Goal: Transaction & Acquisition: Purchase product/service

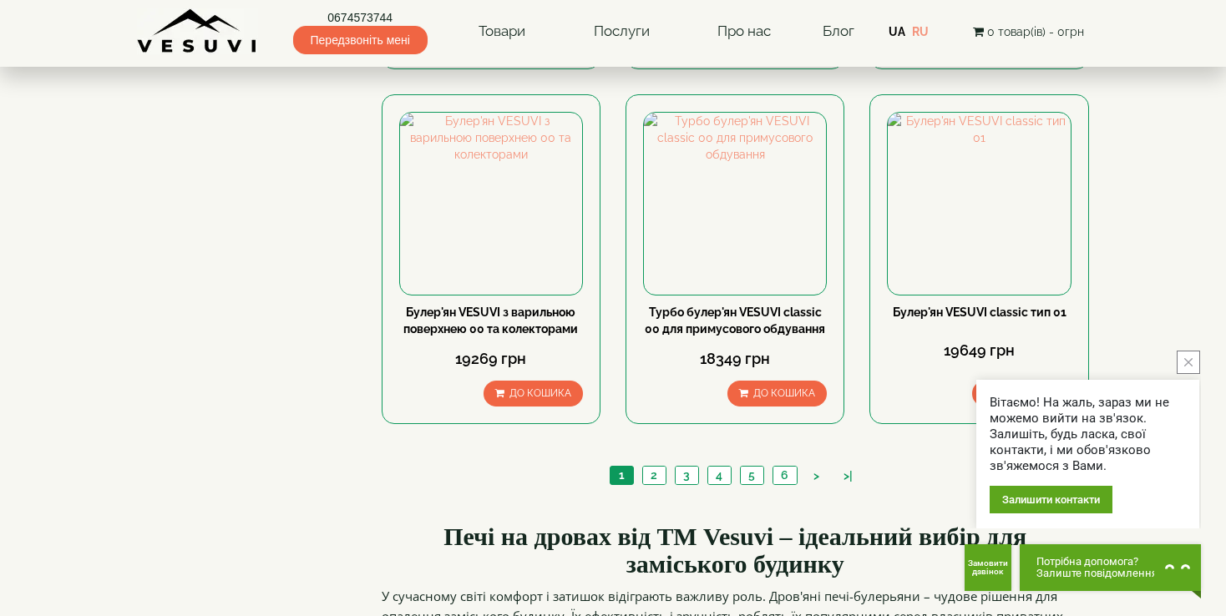
scroll to position [1937, 0]
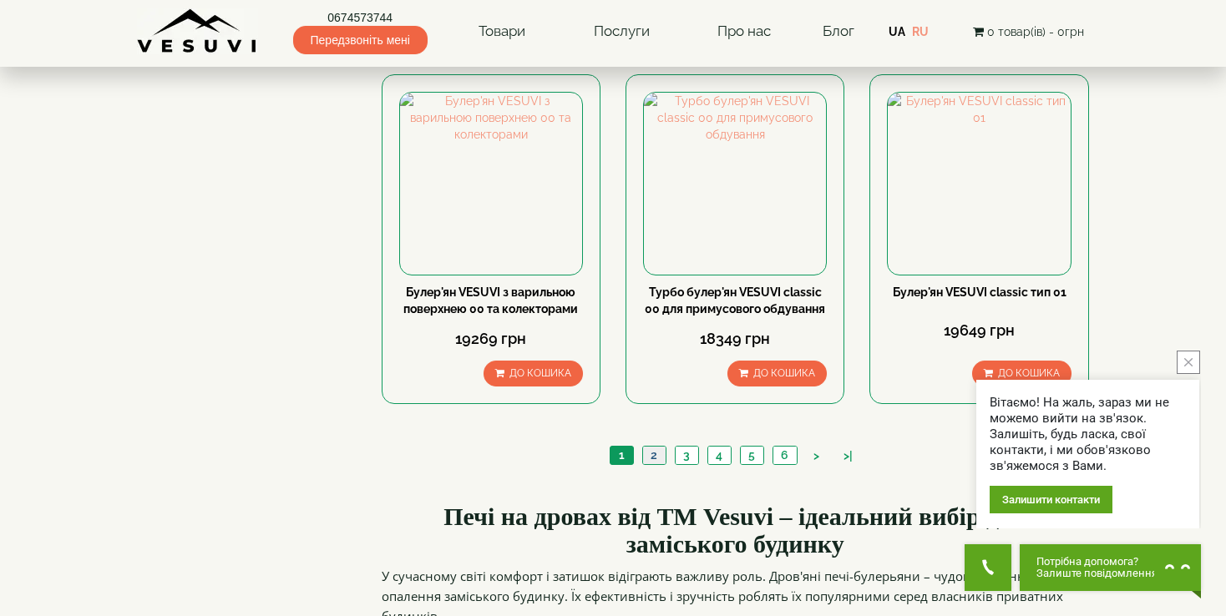
click at [652, 447] on link "2" at bounding box center [653, 456] width 23 height 18
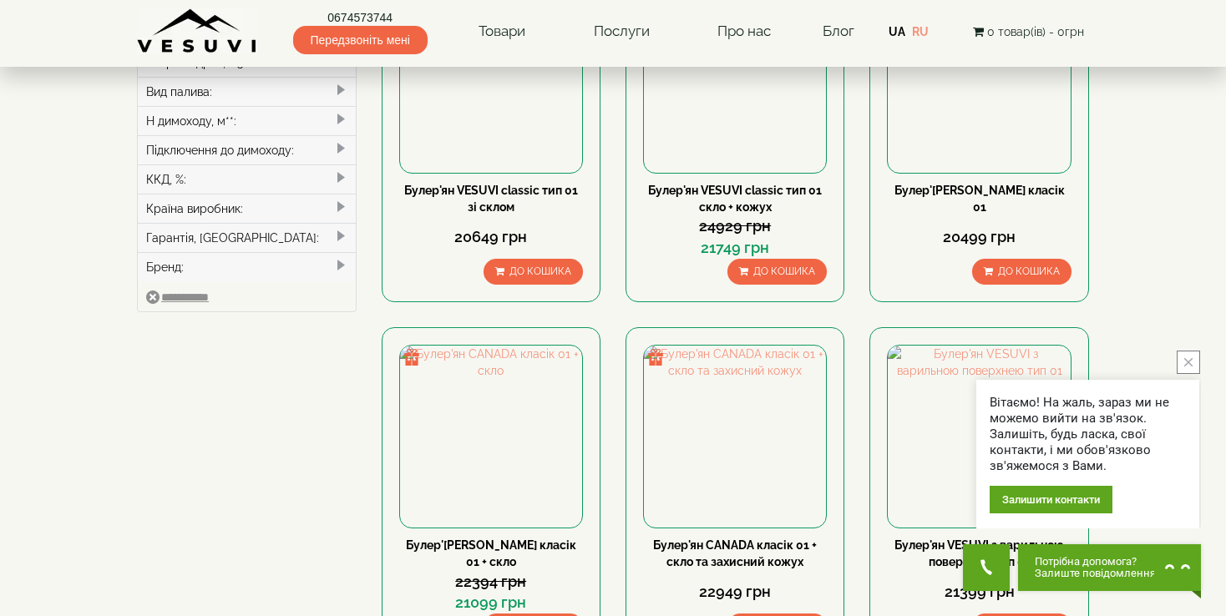
scroll to position [601, 0]
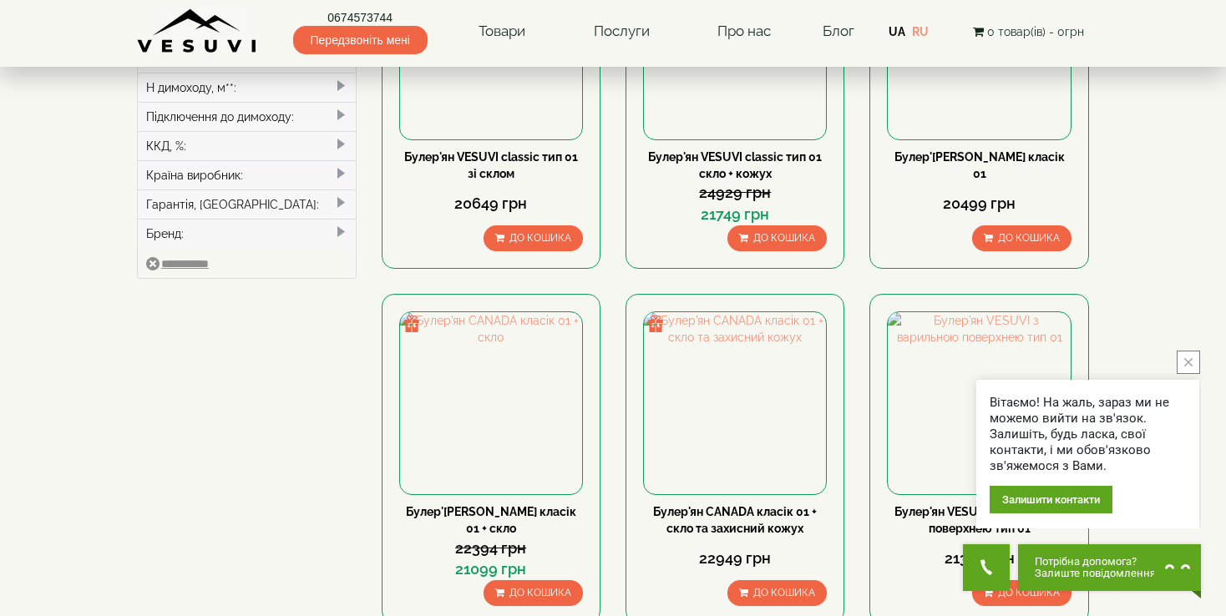
click at [1188, 367] on icon "close button" at bounding box center [1188, 362] width 8 height 8
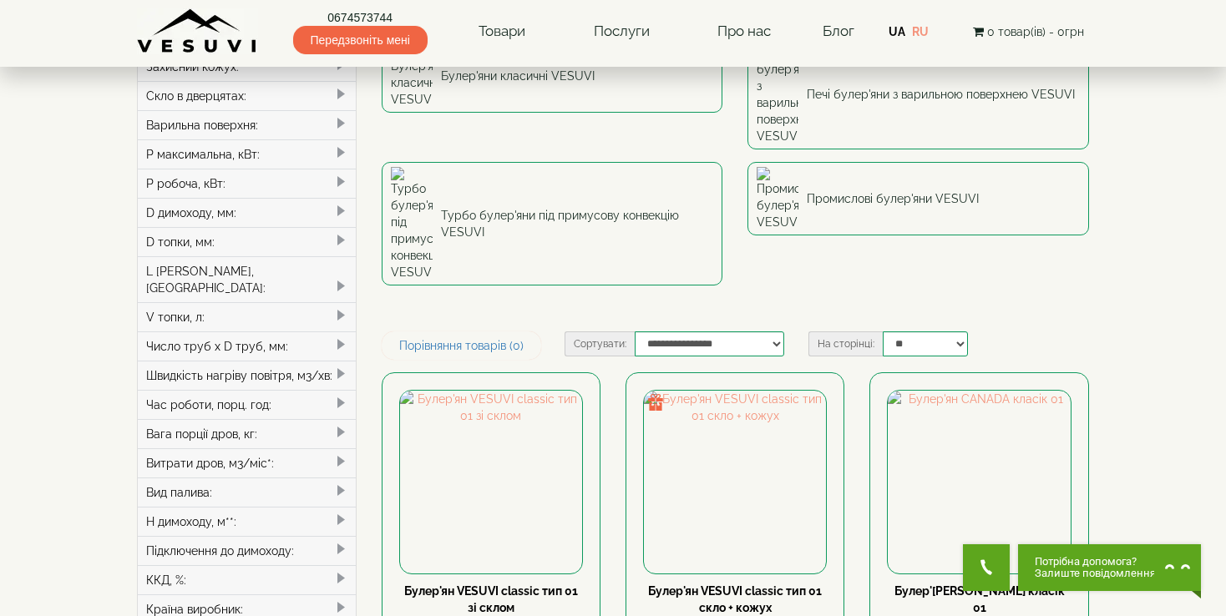
scroll to position [0, 0]
